Goal: Transaction & Acquisition: Purchase product/service

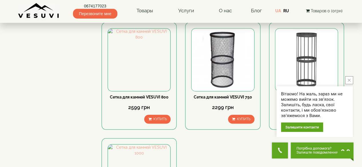
scroll to position [167, 0]
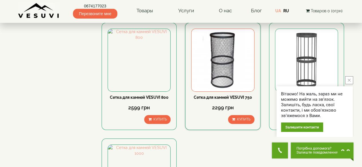
click at [216, 70] on img at bounding box center [222, 60] width 62 height 62
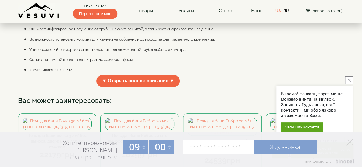
scroll to position [182, 0]
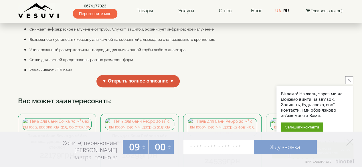
click at [110, 88] on span "▼ Открыть полное описание ▼" at bounding box center [138, 81] width 84 height 12
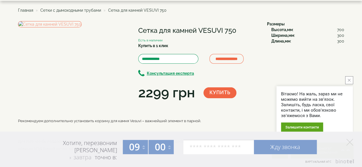
scroll to position [0, 0]
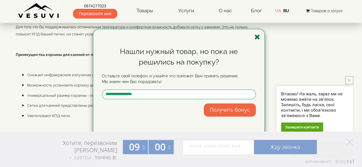
click at [259, 38] on icon "button" at bounding box center [257, 36] width 6 height 7
